Goal: Check status: Check status

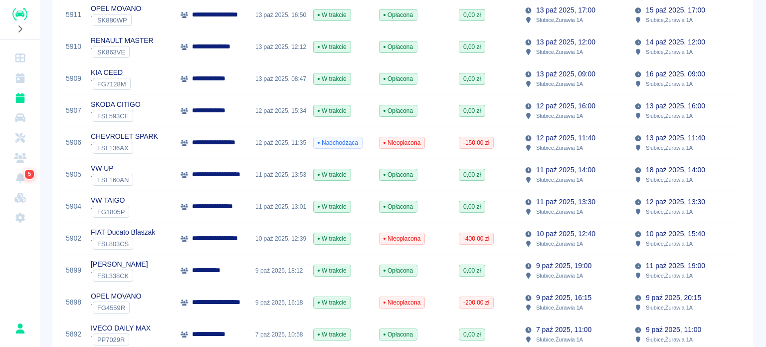
scroll to position [299, 0]
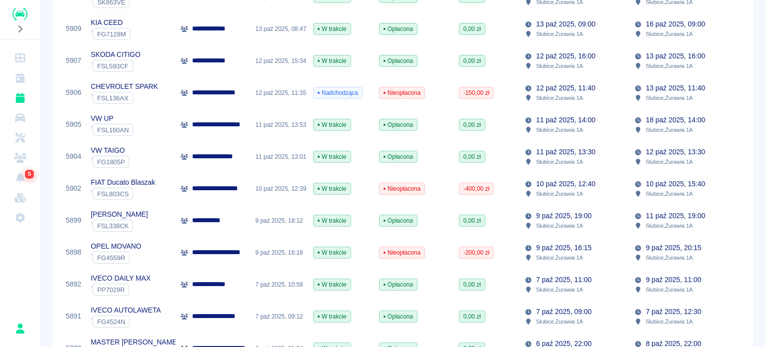
click at [167, 221] on div "[PERSON_NAME] ` FSL338CK" at bounding box center [131, 220] width 90 height 32
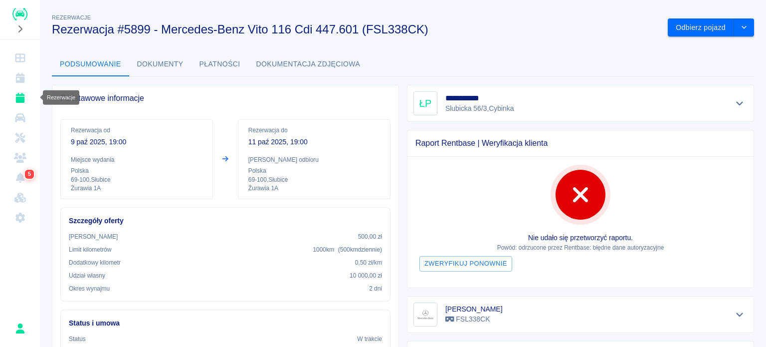
click at [23, 102] on icon "Rezerwacje" at bounding box center [19, 98] width 9 height 10
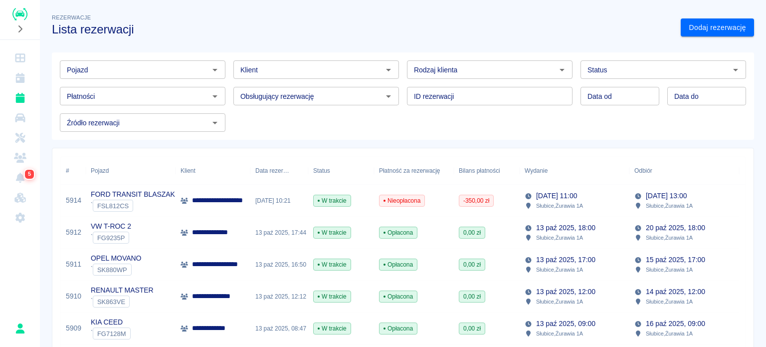
click at [165, 63] on input "Pojazd" at bounding box center [134, 69] width 143 height 12
click at [307, 113] on div "Pojazd Pojazd Klient Klient Rodzaj klienta Rodzaj klienta Status Status Płatnoś…" at bounding box center [399, 91] width 694 height 79
click at [101, 75] on input "Pojazd" at bounding box center [134, 69] width 143 height 12
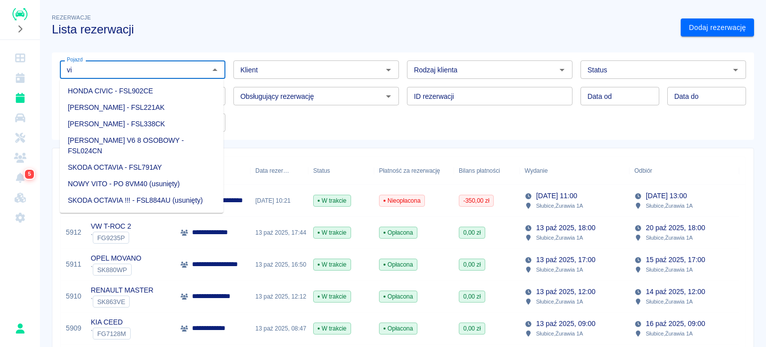
type input "v"
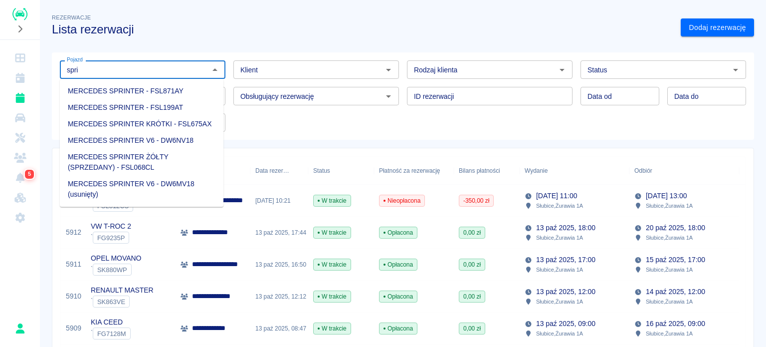
click at [121, 141] on li "MERCEDES SPRINTER V6 - DW6NV18" at bounding box center [142, 140] width 164 height 16
type input "MERCEDES SPRINTER V6 - DW6NV18"
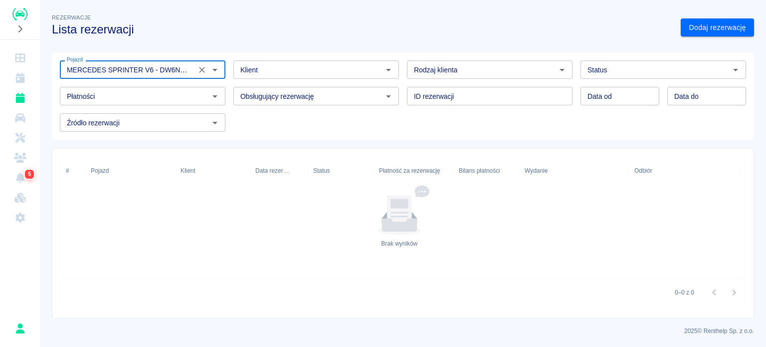
click at [199, 71] on icon "Wyczyść" at bounding box center [202, 70] width 6 height 6
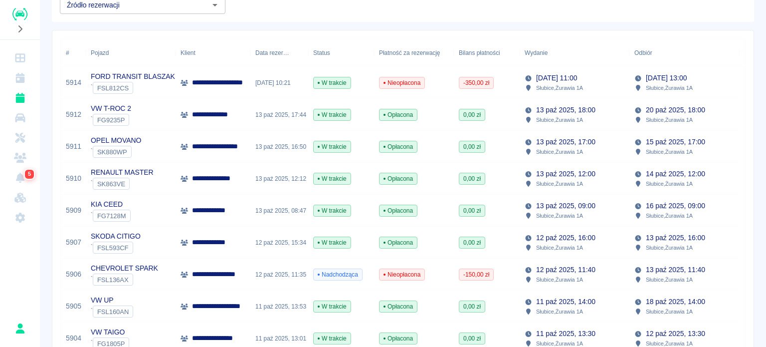
scroll to position [100, 0]
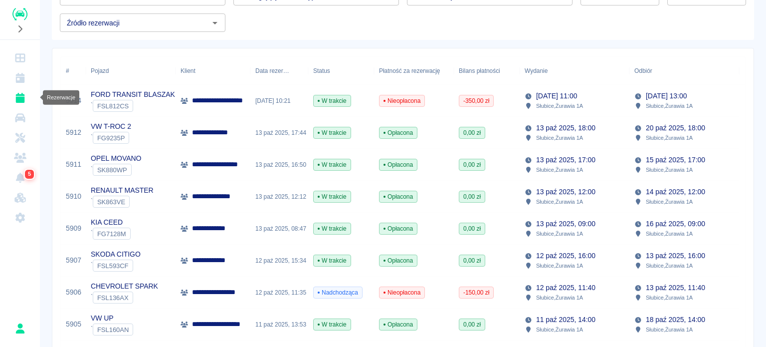
click at [20, 99] on icon "Rezerwacje" at bounding box center [19, 98] width 9 height 10
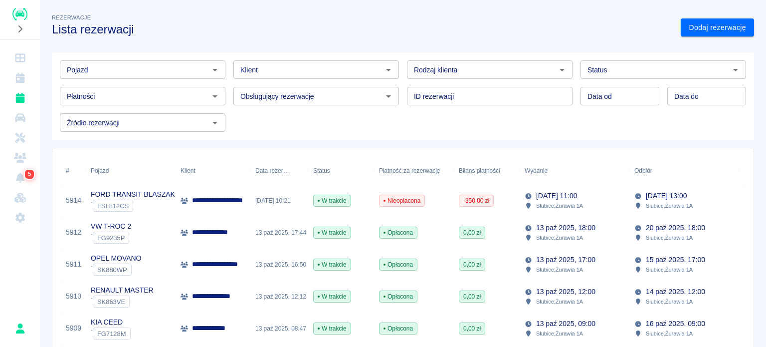
click at [625, 64] on input "Status" at bounding box center [654, 69] width 143 height 12
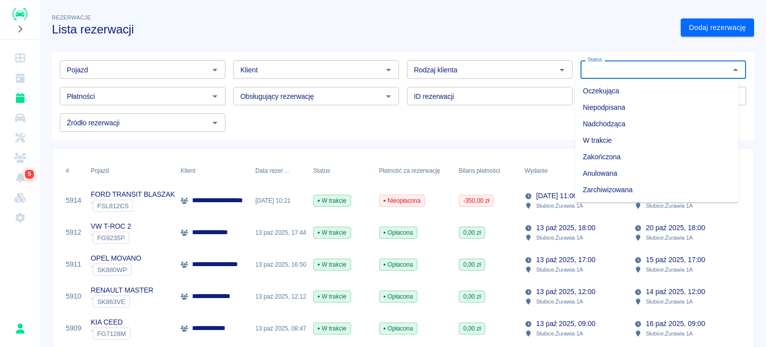
click at [624, 193] on li "Zarchiwizowana" at bounding box center [657, 190] width 164 height 16
type input "Zarchiwizowana"
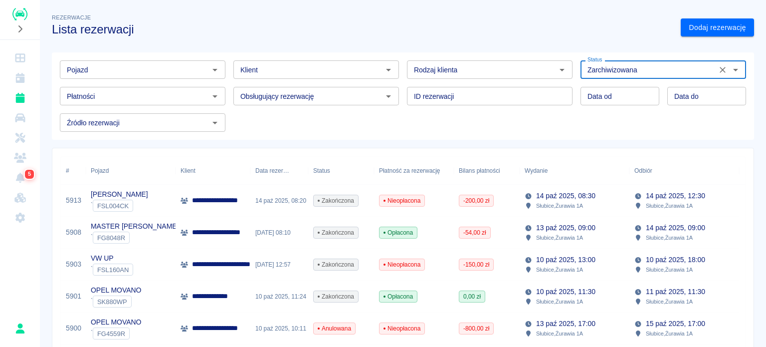
click at [166, 197] on div "LAWETA KRÓTKA ` FSL004CK" at bounding box center [131, 201] width 90 height 32
